Goal: Task Accomplishment & Management: Manage account settings

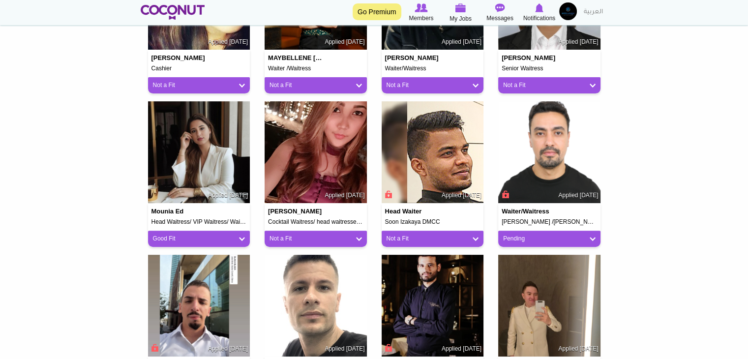
scroll to position [344, 0]
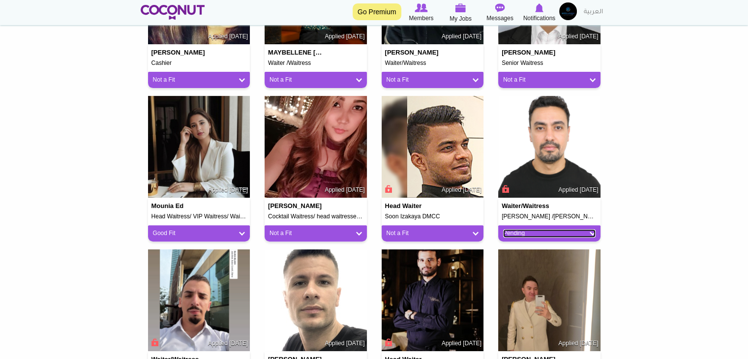
click at [527, 231] on link "Pending" at bounding box center [549, 233] width 92 height 8
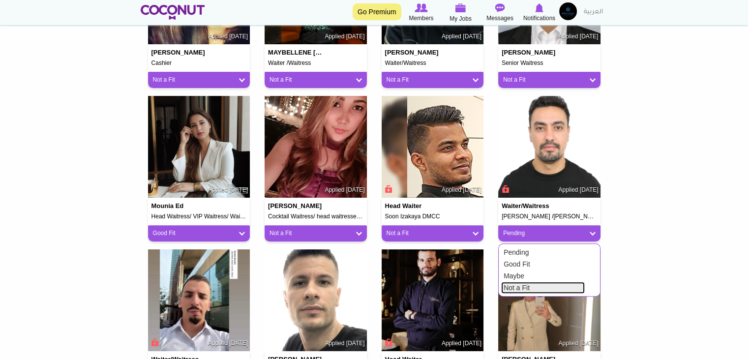
click at [517, 286] on link "Not a Fit" at bounding box center [543, 288] width 84 height 12
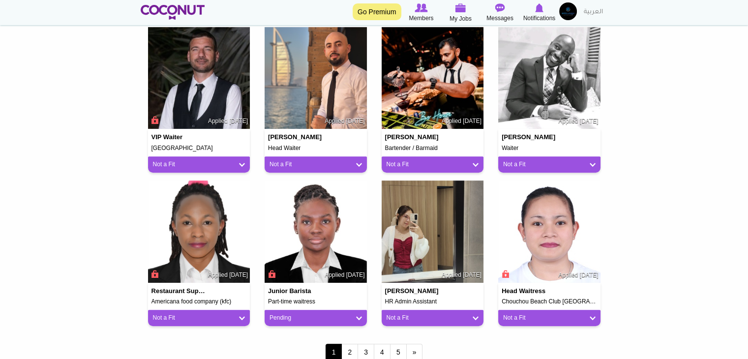
scroll to position [738, 0]
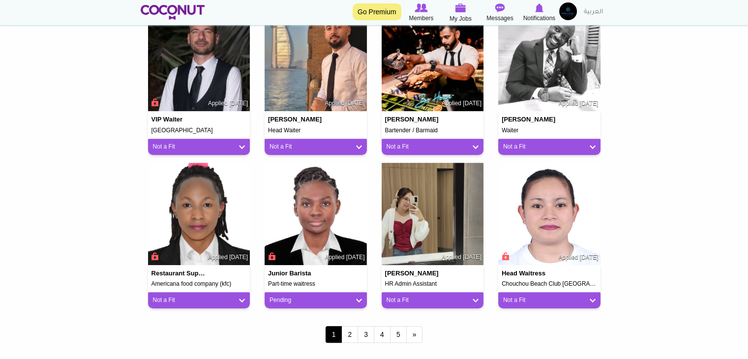
click at [321, 294] on div "Pending" at bounding box center [316, 300] width 102 height 16
click at [321, 297] on link "Pending" at bounding box center [315, 300] width 92 height 8
click at [296, 349] on link "Not a Fit" at bounding box center [310, 355] width 84 height 12
click at [355, 335] on link "2" at bounding box center [349, 334] width 17 height 17
